Goal: Task Accomplishment & Management: Use online tool/utility

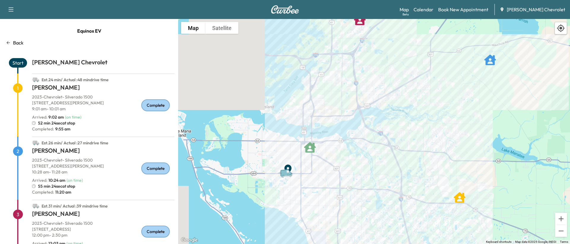
click at [20, 44] on p "Back" at bounding box center [18, 42] width 10 height 7
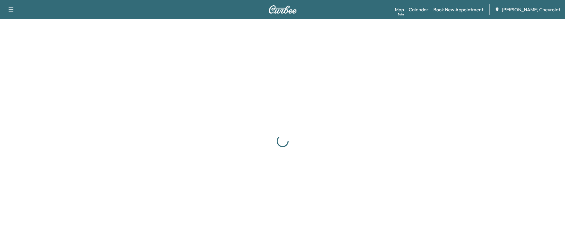
click at [425, 10] on link "Calendar" at bounding box center [419, 9] width 20 height 7
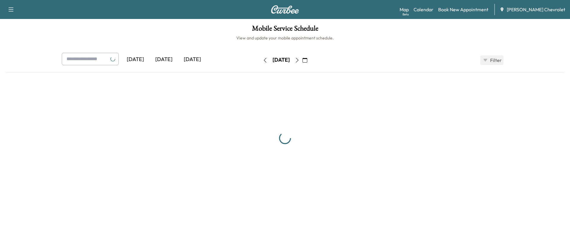
click at [433, 10] on link "Calendar" at bounding box center [423, 9] width 20 height 7
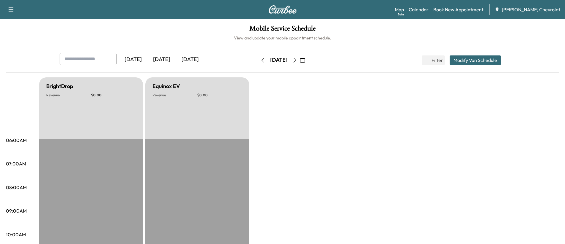
click at [305, 59] on icon "button" at bounding box center [302, 60] width 5 height 5
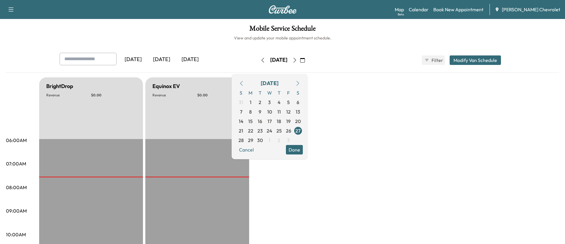
click at [253, 141] on span "29" at bounding box center [250, 140] width 5 height 7
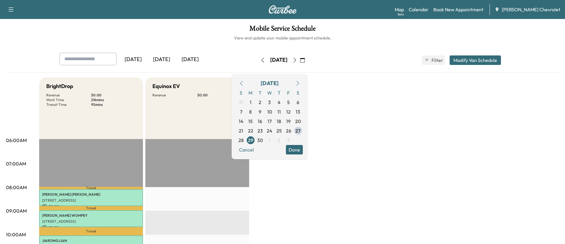
click at [303, 150] on button "Done" at bounding box center [294, 149] width 17 height 9
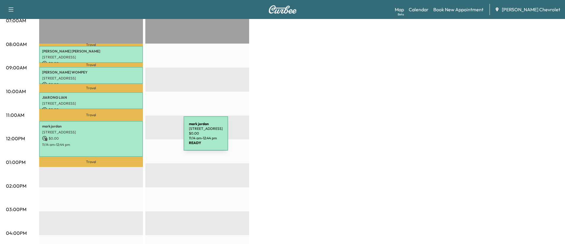
scroll to position [148, 0]
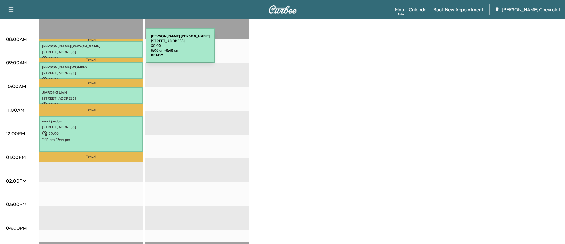
click at [101, 50] on p "[STREET_ADDRESS]" at bounding box center [91, 52] width 98 height 5
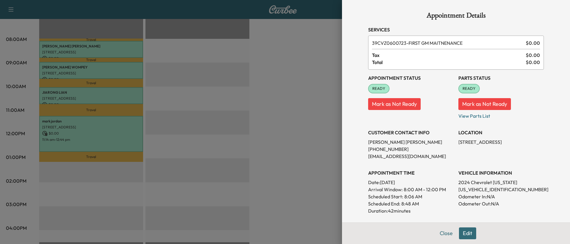
click at [296, 131] on div at bounding box center [285, 122] width 570 height 244
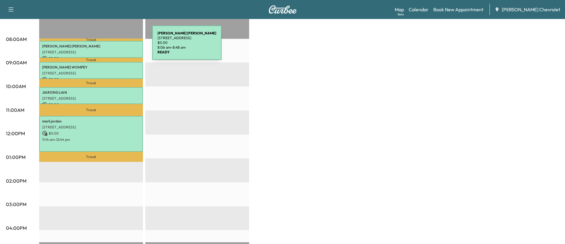
click at [108, 46] on p "[PERSON_NAME]" at bounding box center [91, 46] width 98 height 5
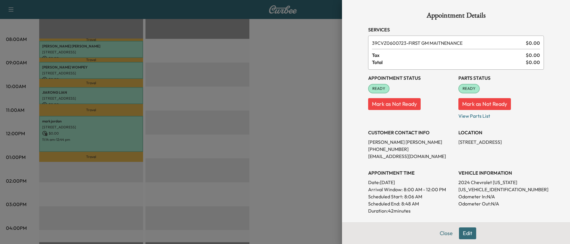
click at [322, 161] on div at bounding box center [285, 122] width 570 height 244
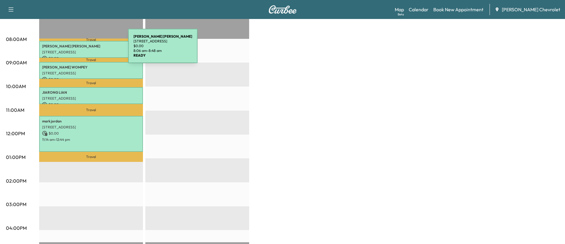
click at [84, 49] on div "[PERSON_NAME] [STREET_ADDRESS] $ 0.00 8:06 am - 8:48 am" at bounding box center [91, 49] width 104 height 17
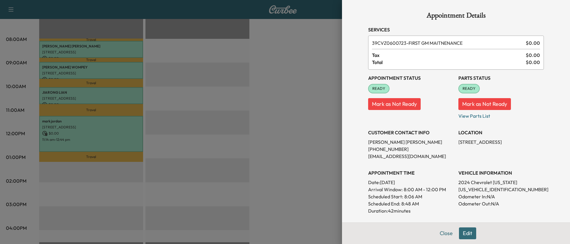
drag, startPoint x: 455, startPoint y: 143, endPoint x: 533, endPoint y: 141, distance: 78.1
click at [533, 141] on p "[STREET_ADDRESS]" at bounding box center [500, 142] width 85 height 7
copy p "[STREET_ADDRESS]"
click at [301, 102] on div at bounding box center [285, 122] width 570 height 244
